Goal: Find specific page/section: Find specific page/section

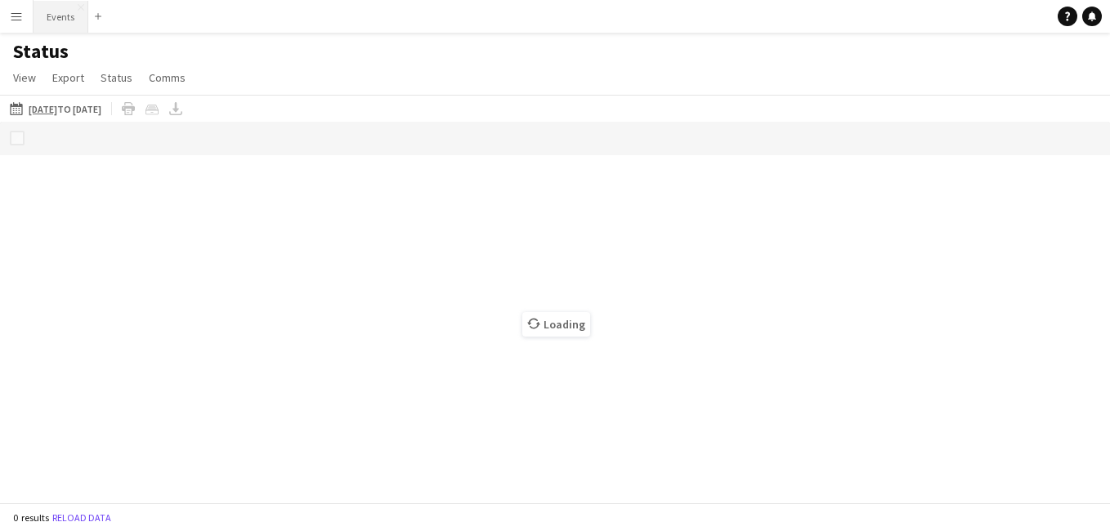
click at [62, 27] on button "Events Close" at bounding box center [61, 17] width 55 height 32
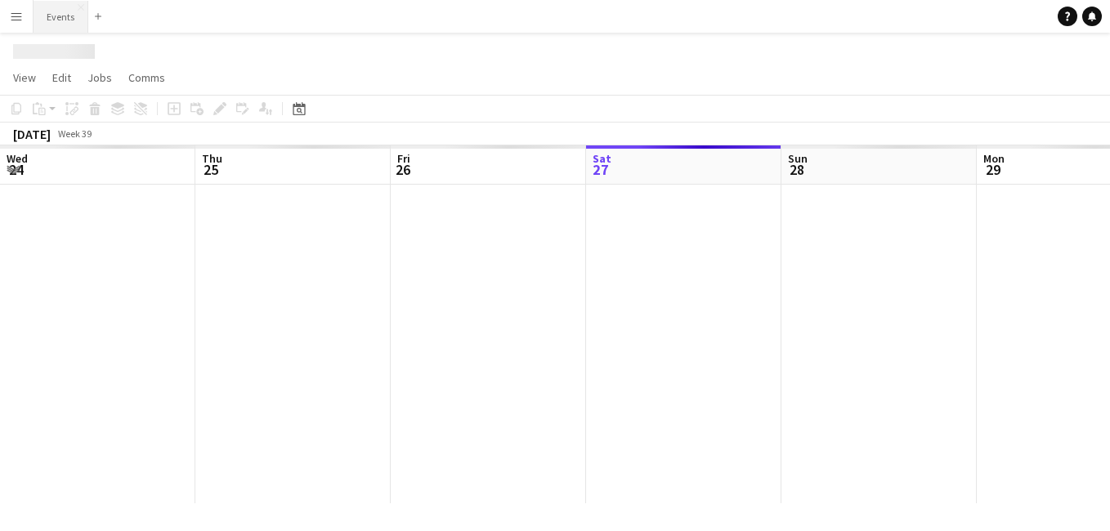
scroll to position [0, 391]
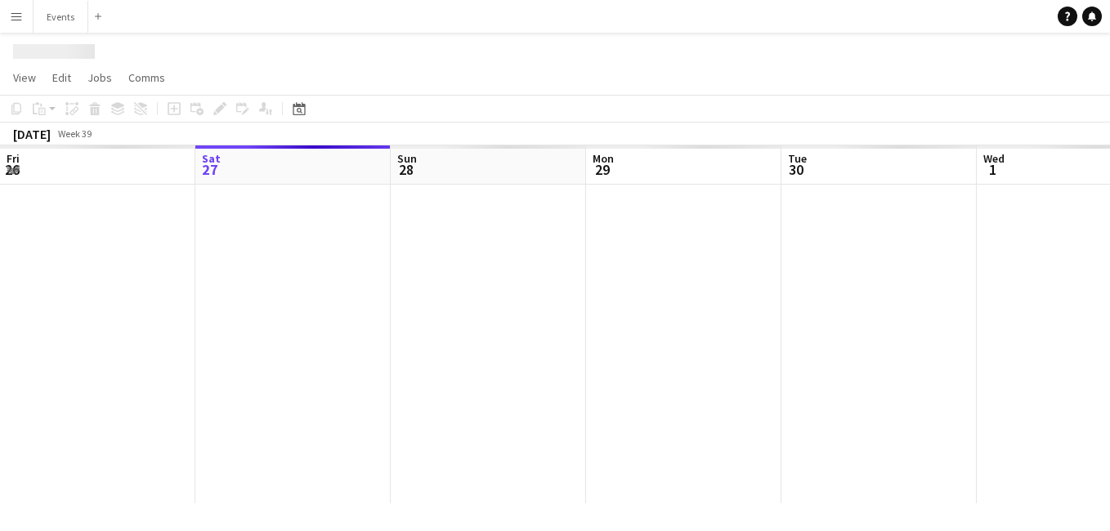
click at [312, 114] on app-toolbar "Copy Paste Paste Ctrl+V Paste with crew Ctrl+Shift+V Paste linked Job [GEOGRAPH…" at bounding box center [555, 109] width 1110 height 28
click at [301, 107] on icon at bounding box center [299, 108] width 12 height 13
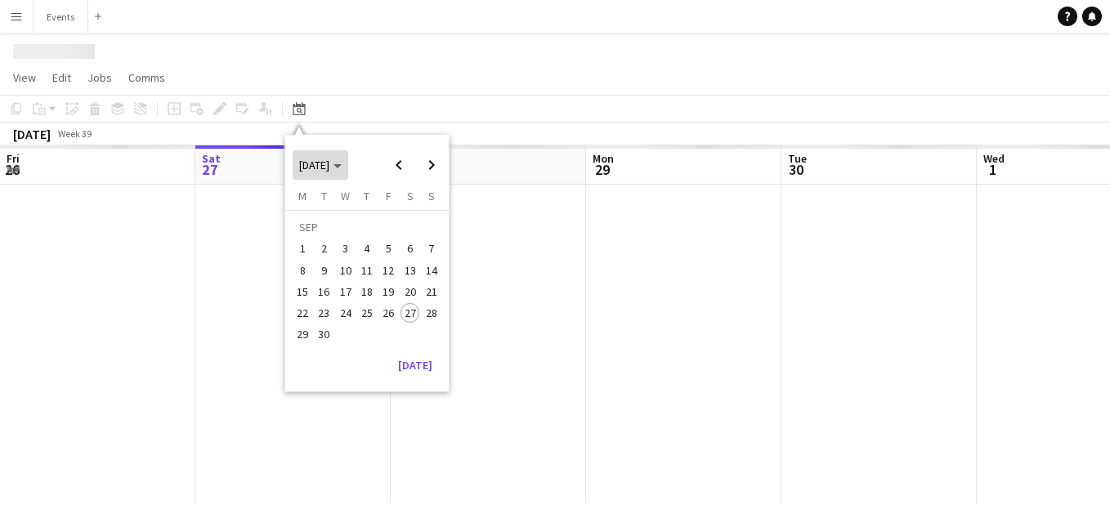
click at [304, 177] on span "Choose month and year" at bounding box center [321, 164] width 56 height 39
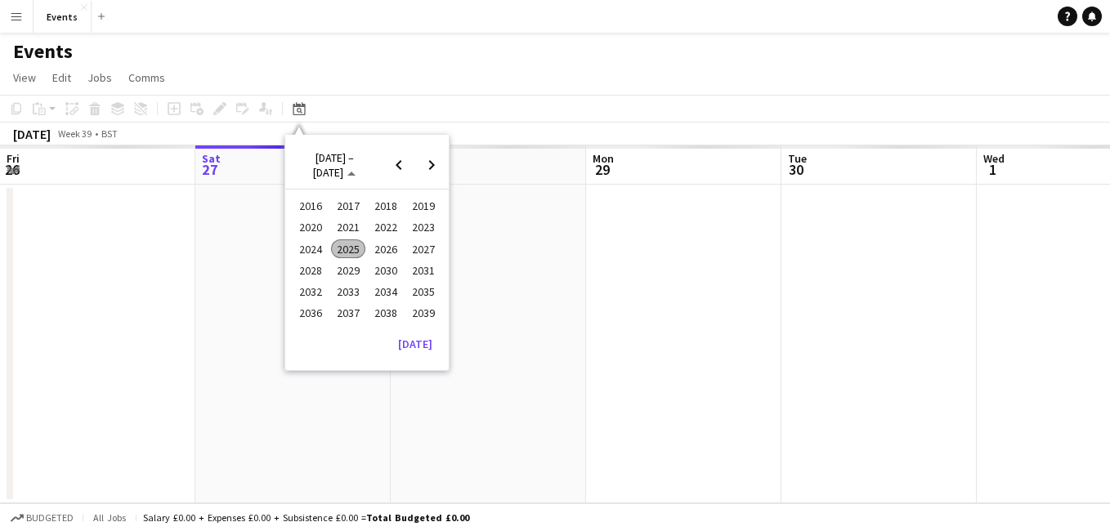
scroll to position [0, 0]
click at [387, 257] on span "2026" at bounding box center [386, 249] width 34 height 20
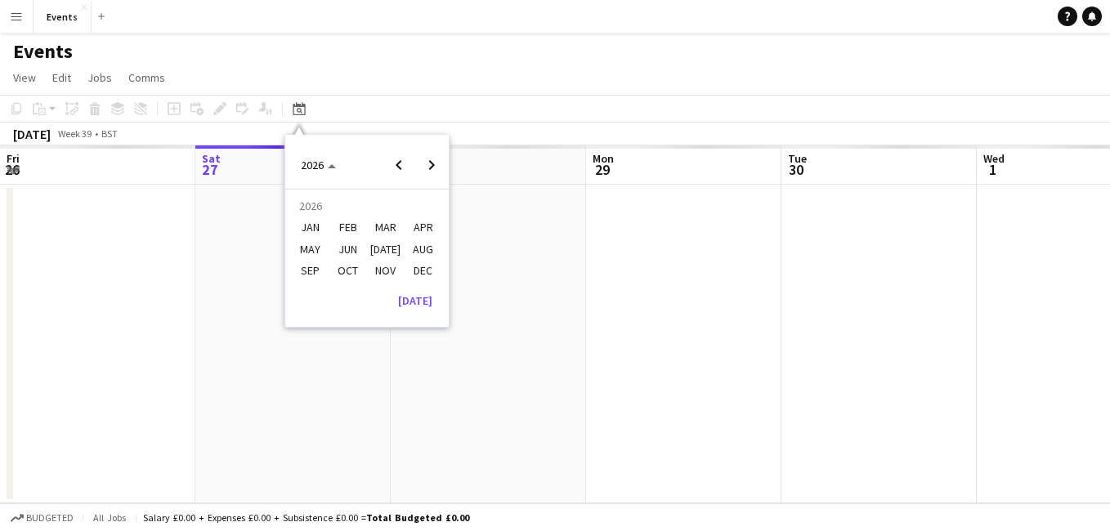
click at [326, 251] on span "MAY" at bounding box center [310, 249] width 34 height 20
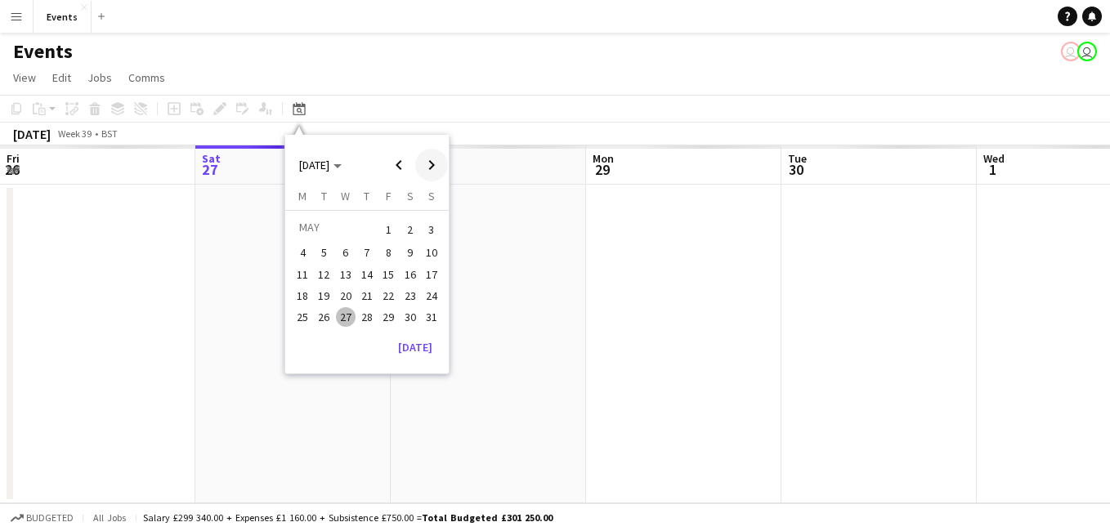
click at [436, 156] on span "Next month" at bounding box center [431, 165] width 33 height 33
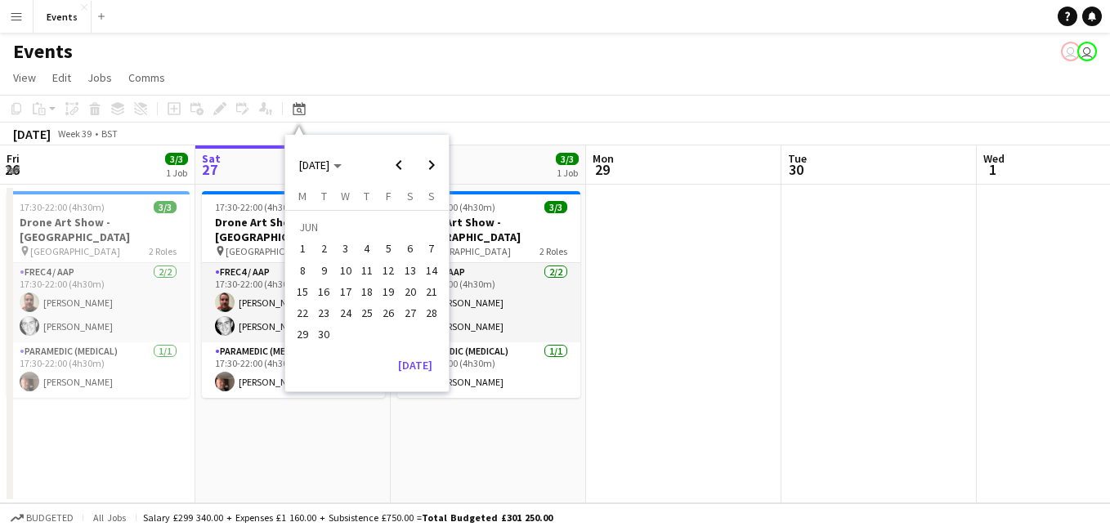
click at [410, 297] on span "20" at bounding box center [411, 292] width 20 height 20
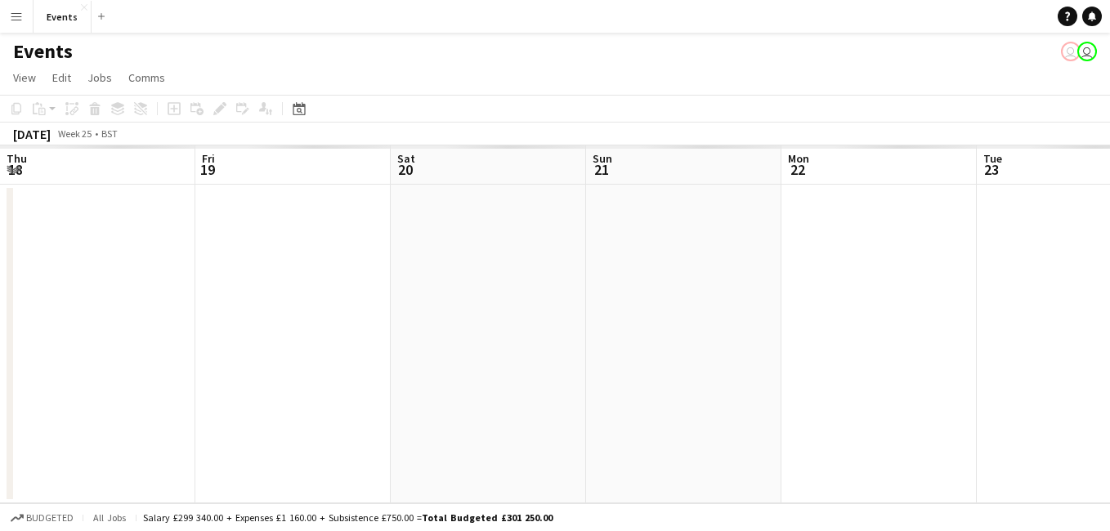
scroll to position [0, 562]
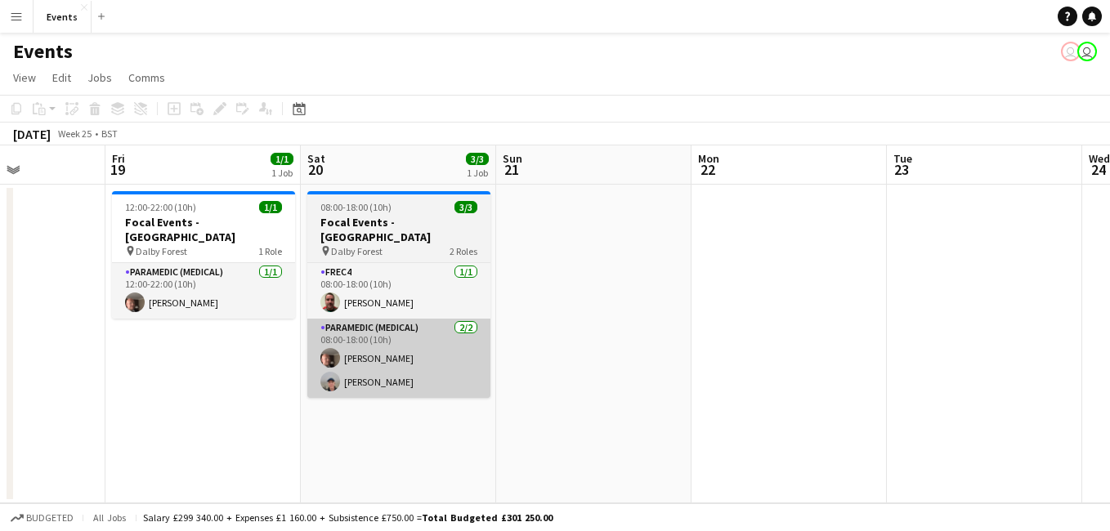
drag, startPoint x: 341, startPoint y: 399, endPoint x: 426, endPoint y: 366, distance: 91.1
click at [426, 366] on app-calendar-viewport "Mon 15 Tue 16 Wed 17 Thu 18 Fri 19 1/1 1 Job Sat 20 3/3 1 Job Sun 21 Mon 22 Tue…" at bounding box center [555, 324] width 1110 height 358
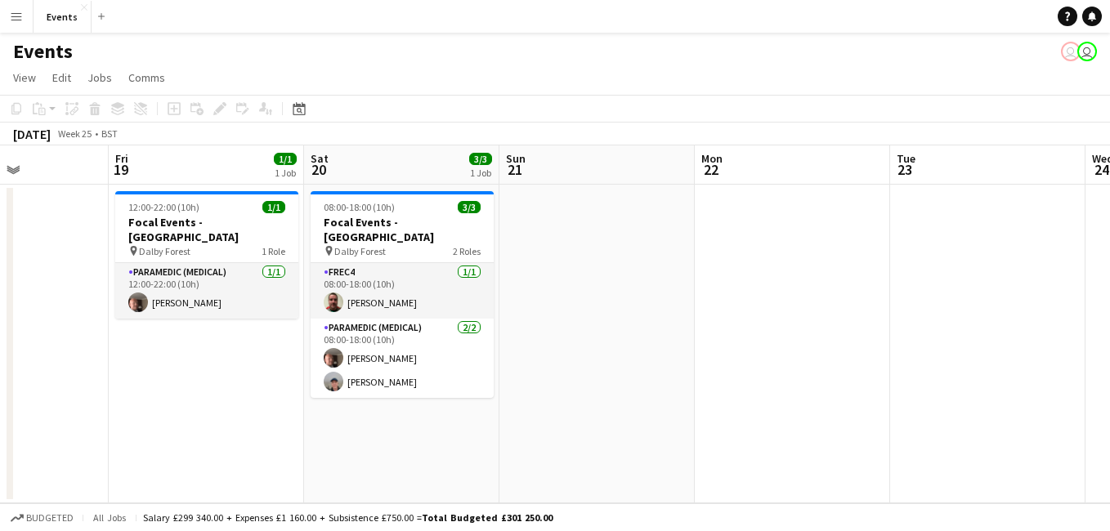
click at [364, 517] on div "Salary £299 340.00 + Expenses £1 160.00 + Subsistence £750.00 = Total Budgeted …" at bounding box center [348, 518] width 410 height 12
